Goal: Transaction & Acquisition: Purchase product/service

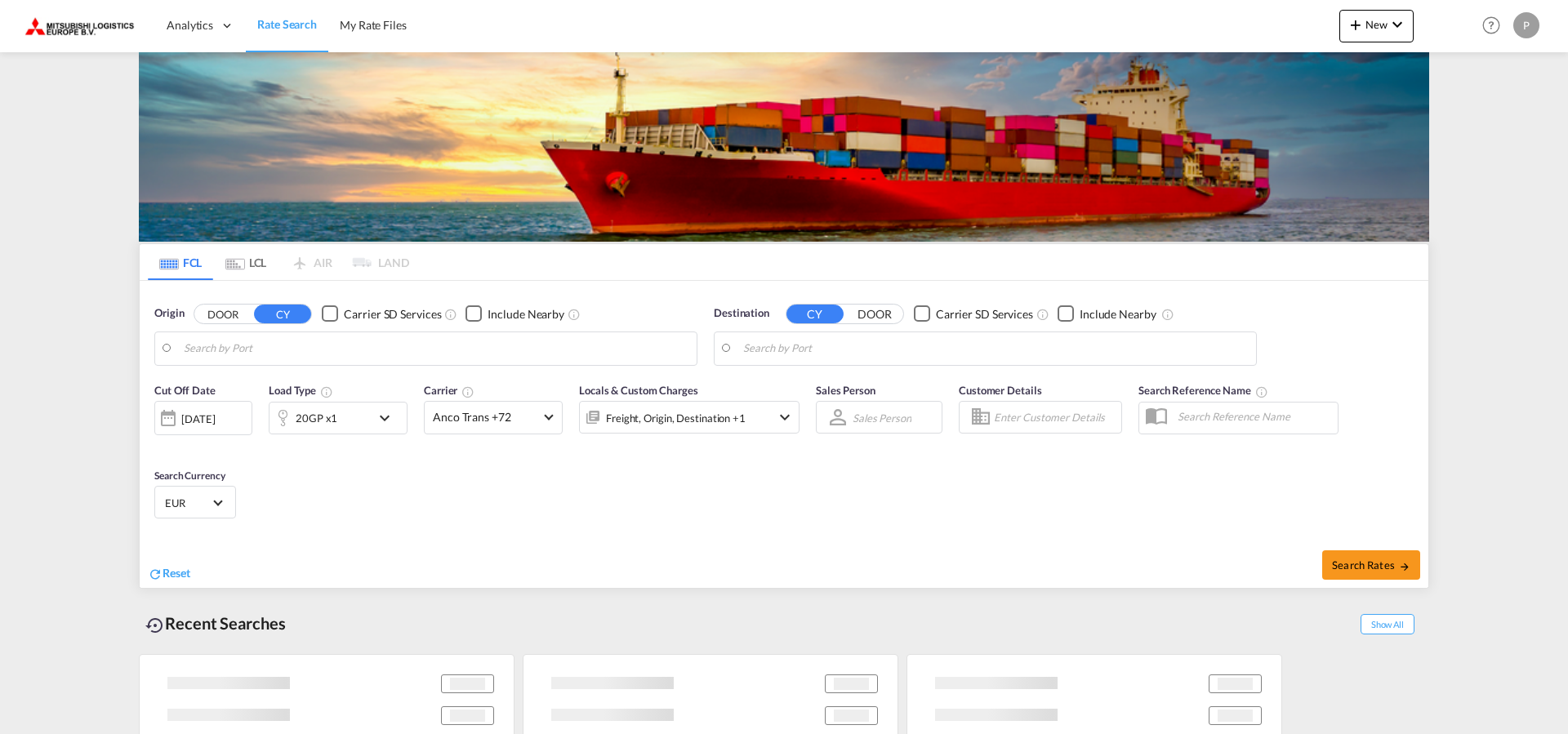
type input "[GEOGRAPHIC_DATA], [GEOGRAPHIC_DATA]"
type input "[GEOGRAPHIC_DATA], MXVER"
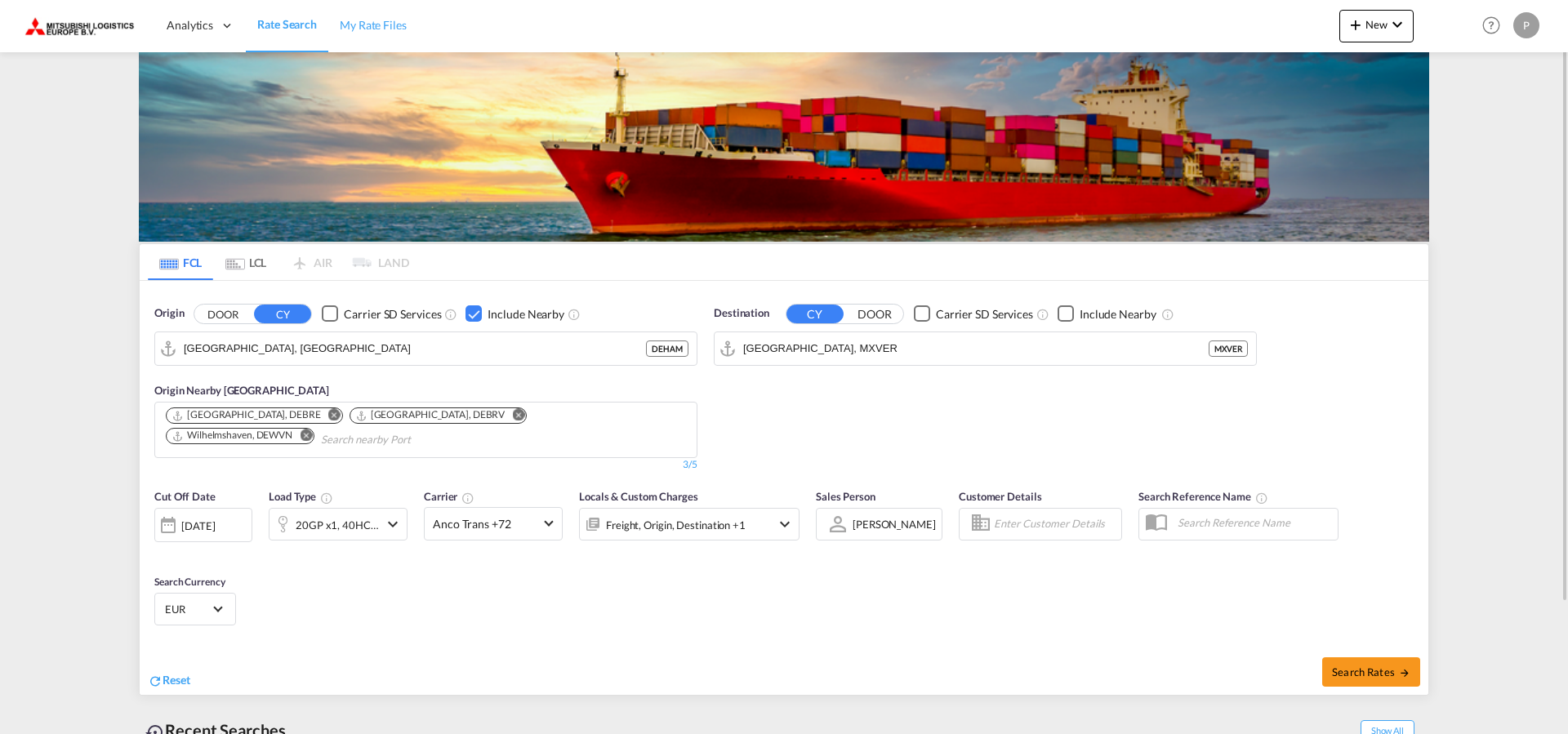
click at [377, 27] on span "My Rate Files" at bounding box center [373, 25] width 67 height 14
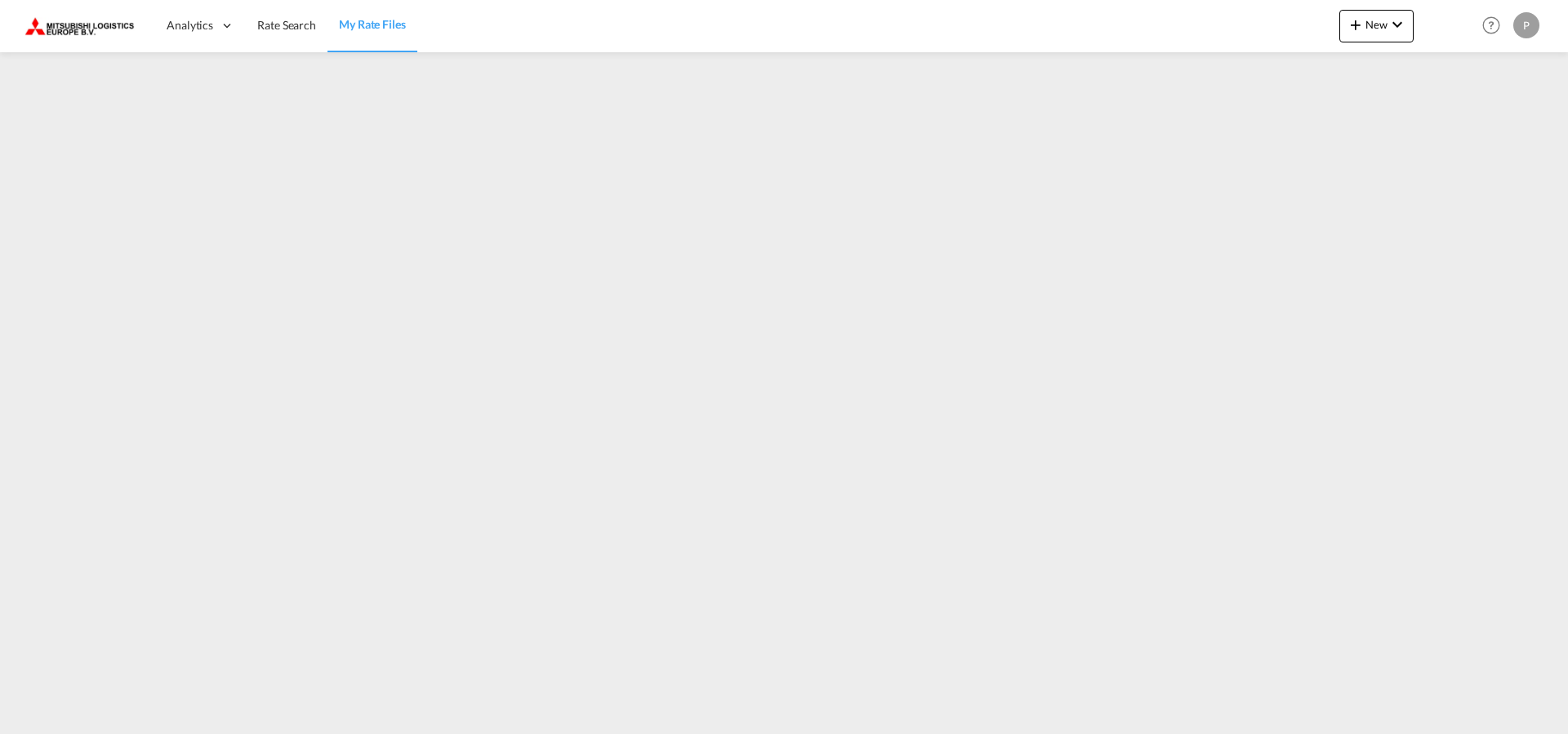
click at [561, 717] on div at bounding box center [784, 385] width 1568 height 667
click at [1532, 29] on div "P" at bounding box center [1526, 25] width 26 height 26
click at [1498, 74] on button "My Profile" at bounding box center [1507, 72] width 107 height 33
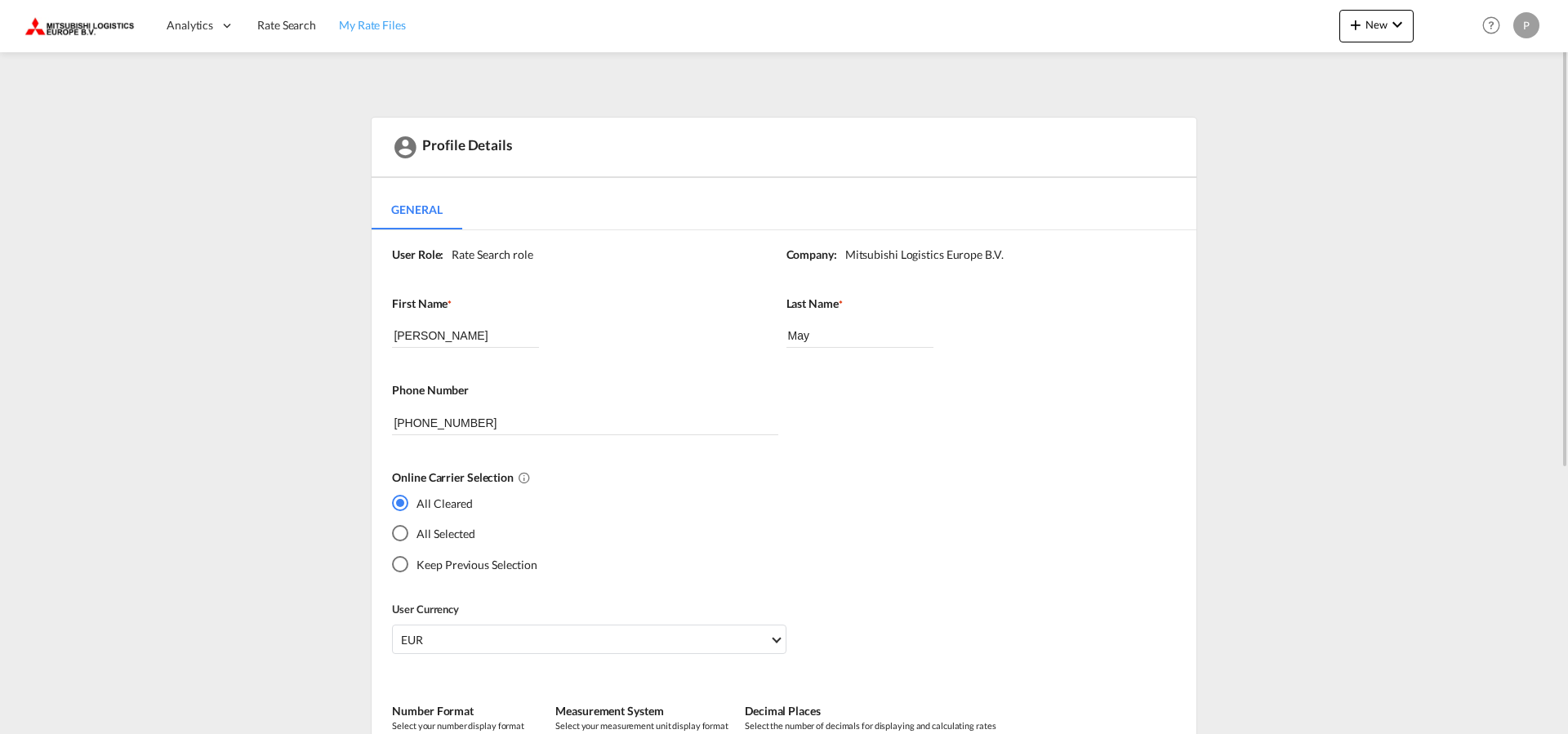
click at [365, 22] on span "My Rate Files" at bounding box center [372, 25] width 67 height 14
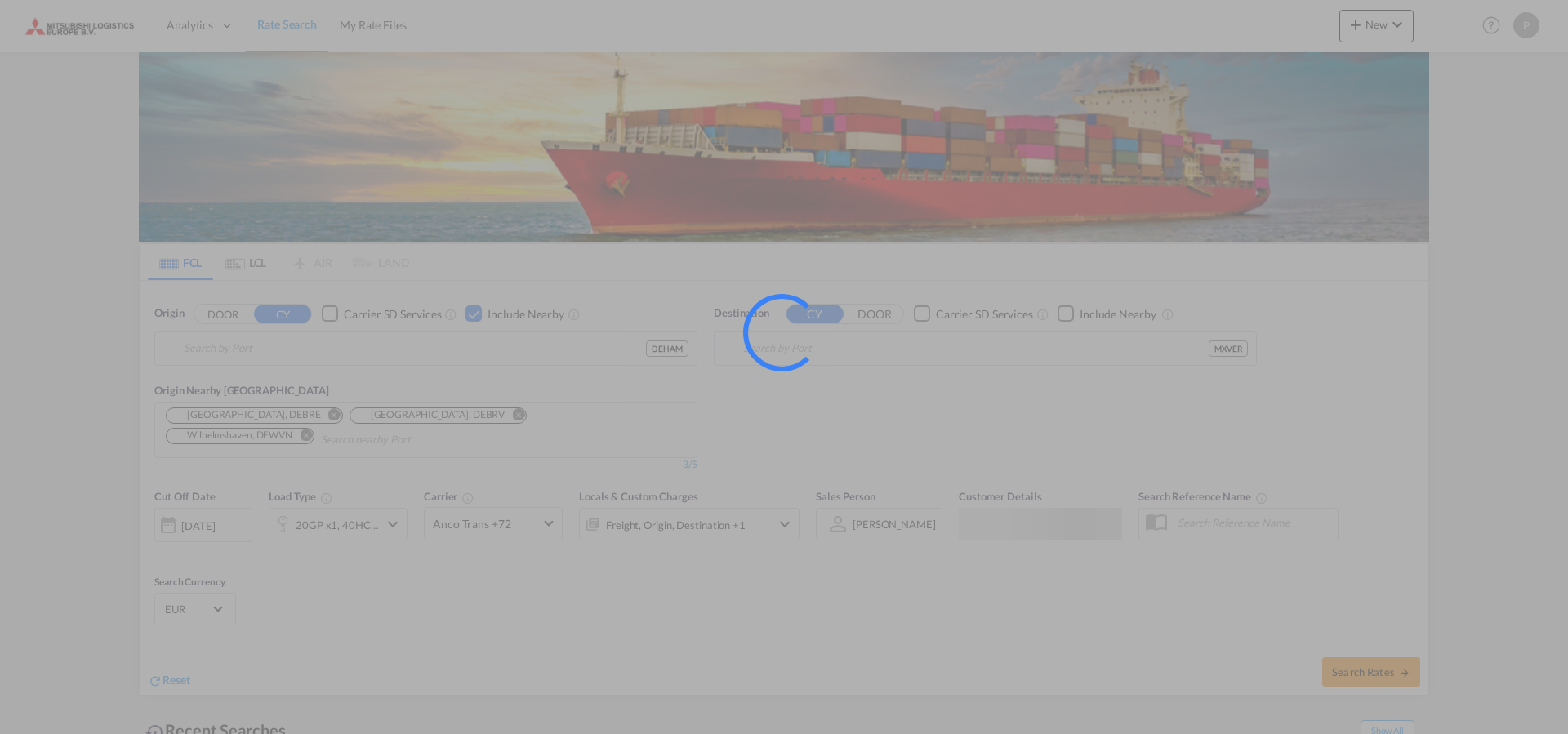
type input "[GEOGRAPHIC_DATA], [GEOGRAPHIC_DATA]"
type input "[GEOGRAPHIC_DATA], MXVER"
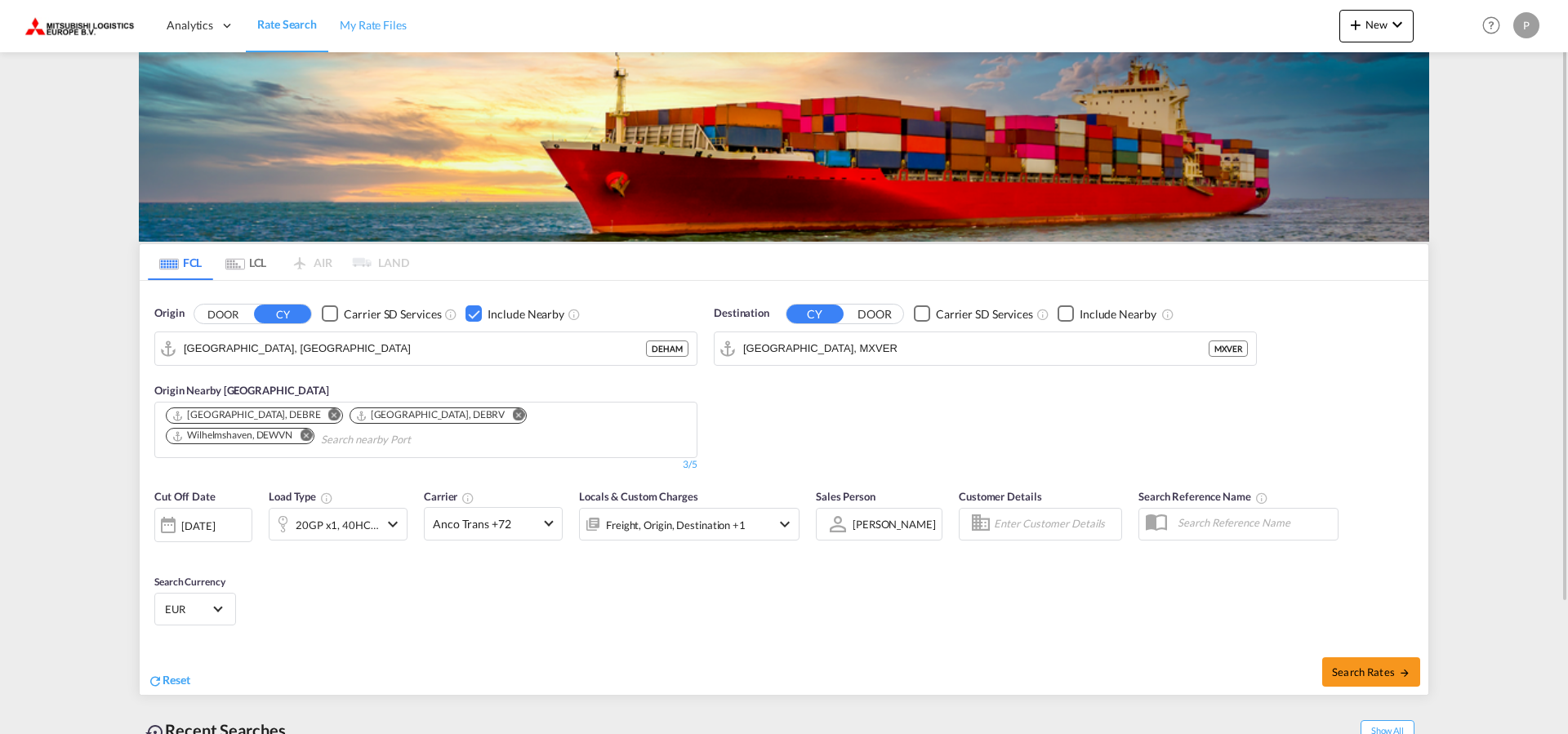
click at [380, 29] on span "My Rate Files" at bounding box center [373, 25] width 67 height 14
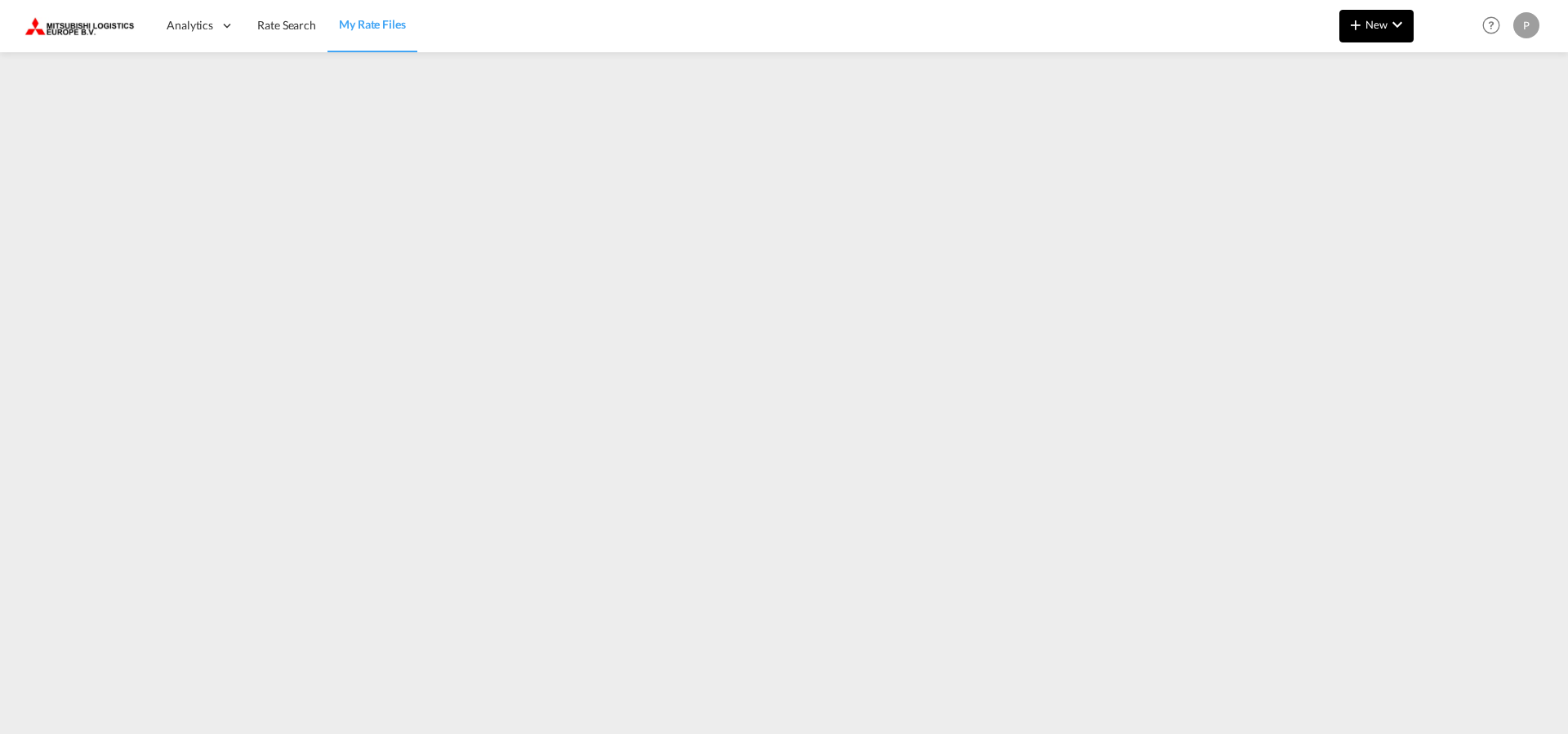
click at [1404, 26] on md-icon "icon-chevron-down" at bounding box center [1398, 25] width 20 height 20
click at [1451, 120] on span "Ratesheet" at bounding box center [1443, 122] width 18 height 33
click at [265, 29] on span "Rate Search" at bounding box center [286, 25] width 59 height 14
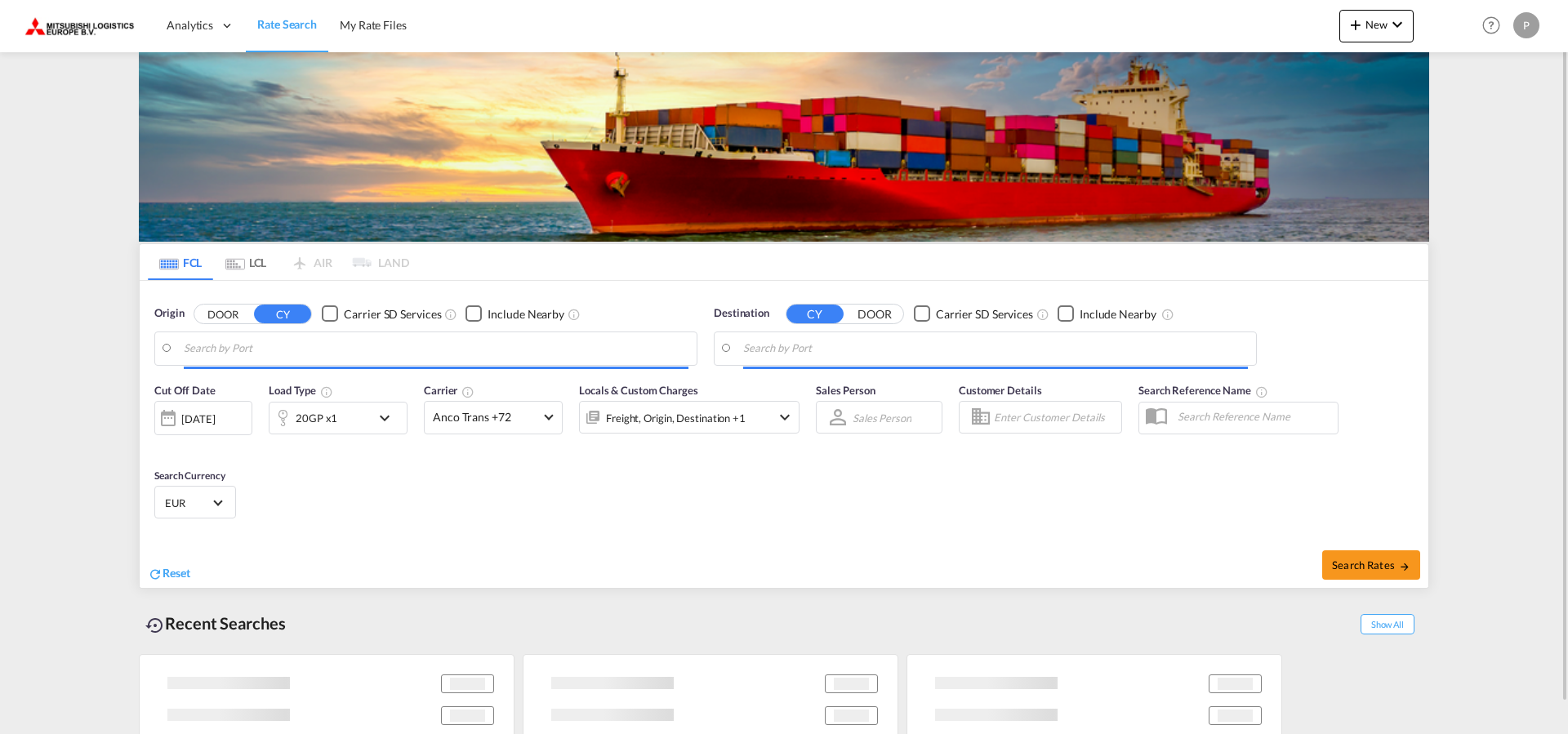
type input "[GEOGRAPHIC_DATA], [GEOGRAPHIC_DATA]"
type input "[GEOGRAPHIC_DATA], MXVER"
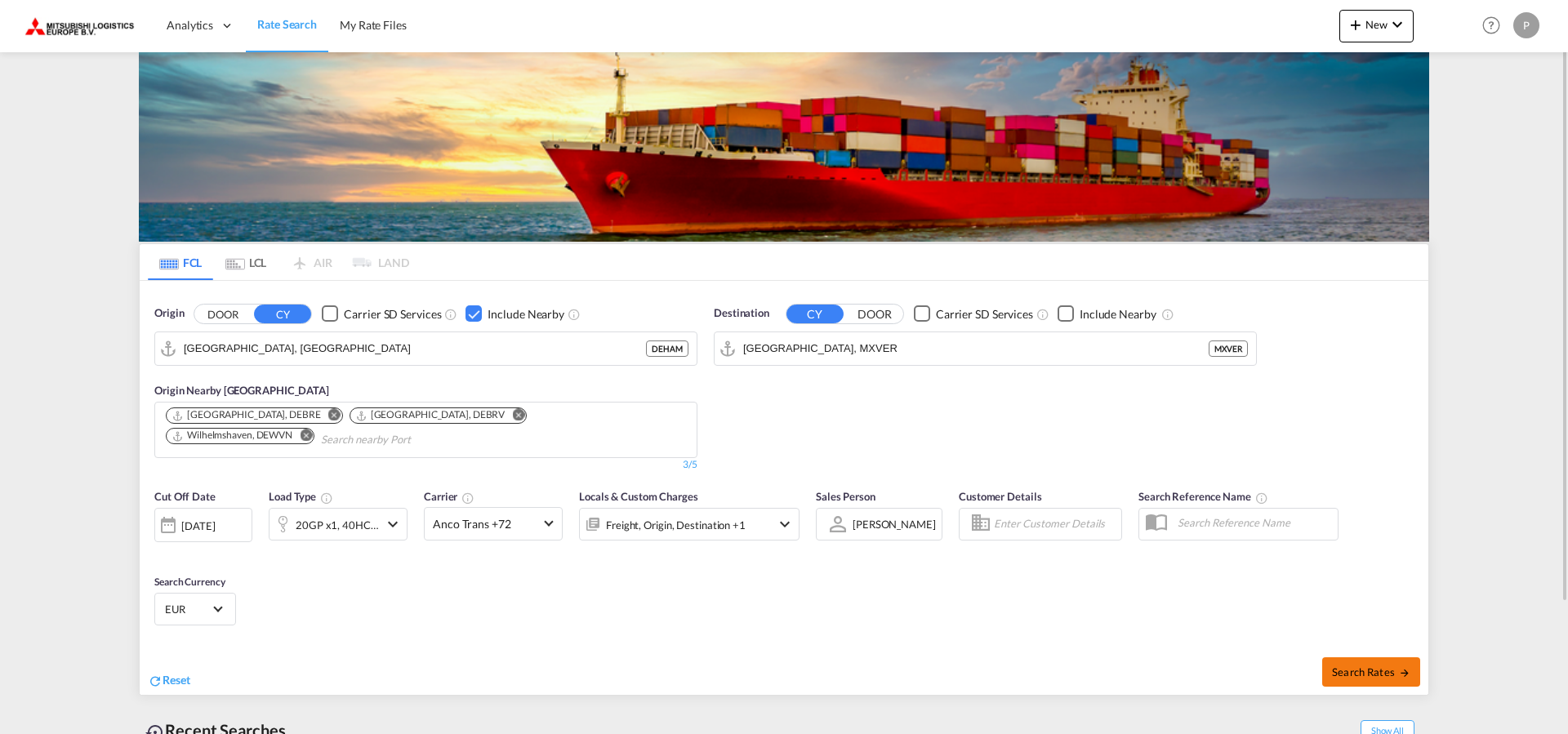
click at [1361, 663] on button "Search Rates" at bounding box center [1371, 672] width 98 height 30
type input "DEHAM to MXVER / 13 Aug 2025"
